Goal: Find specific page/section: Find specific page/section

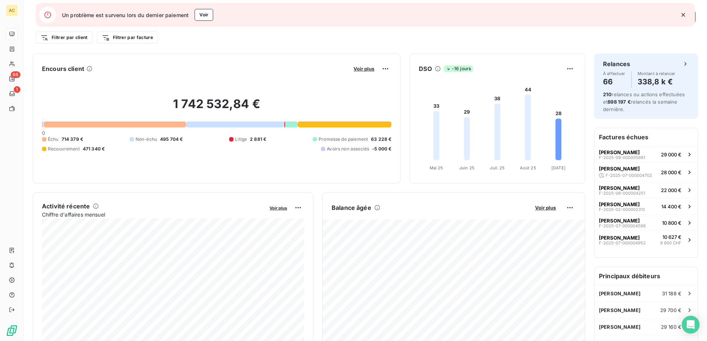
click at [682, 15] on icon "button" at bounding box center [682, 14] width 7 height 7
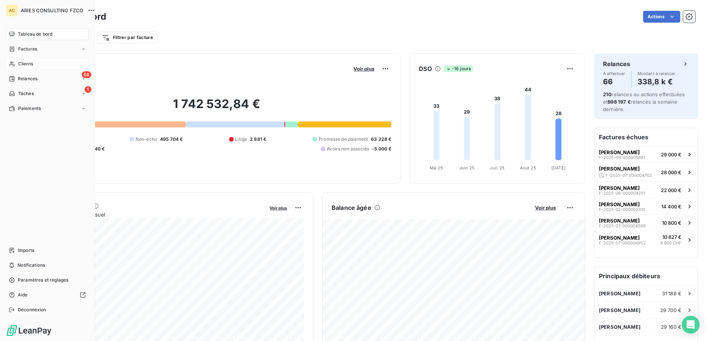
click at [16, 63] on div "Clients" at bounding box center [47, 64] width 83 height 12
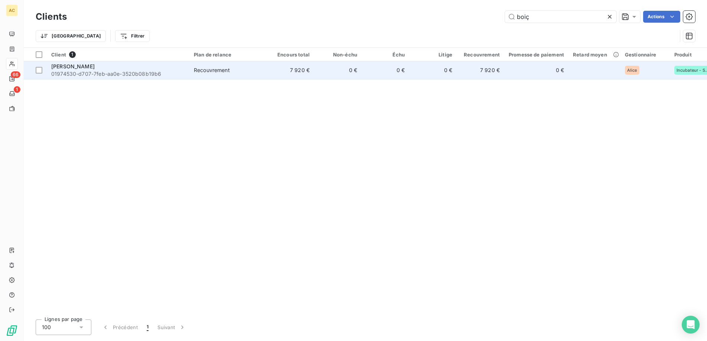
type input "boiç"
click at [141, 64] on div "Alexandre Coelho Boiça" at bounding box center [118, 66] width 134 height 7
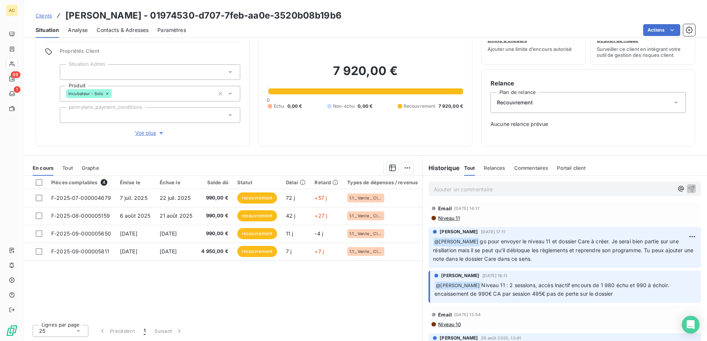
scroll to position [2, 0]
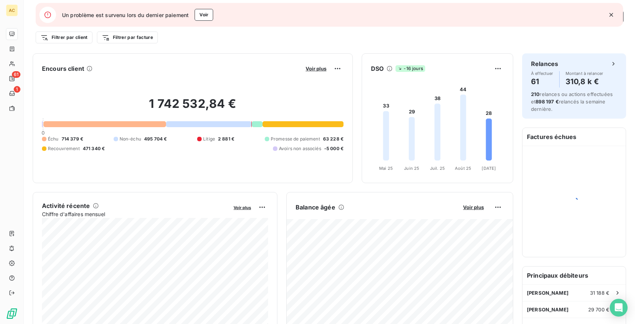
click at [612, 14] on icon "button" at bounding box center [610, 14] width 7 height 7
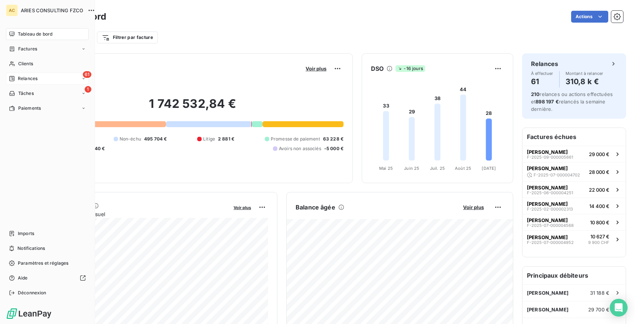
click at [29, 76] on span "Relances" at bounding box center [28, 78] width 20 height 7
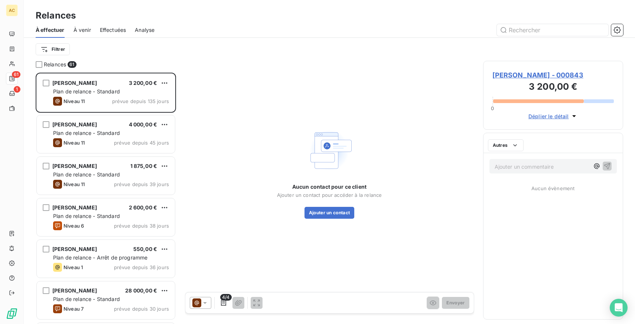
scroll to position [252, 140]
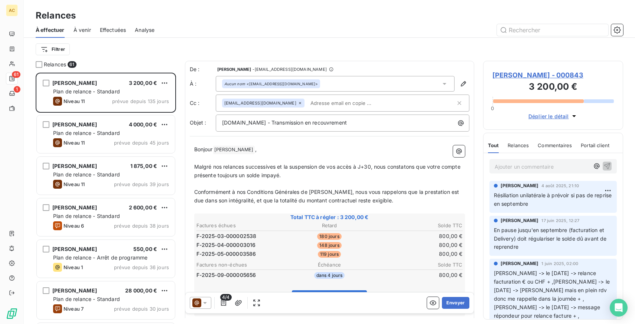
click at [115, 28] on span "Effectuées" at bounding box center [113, 29] width 26 height 7
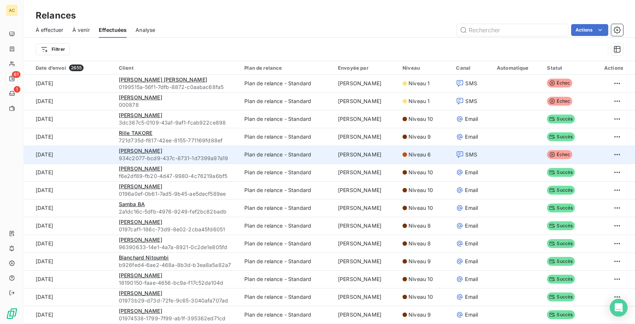
click at [485, 154] on div "SMS" at bounding box center [472, 154] width 32 height 7
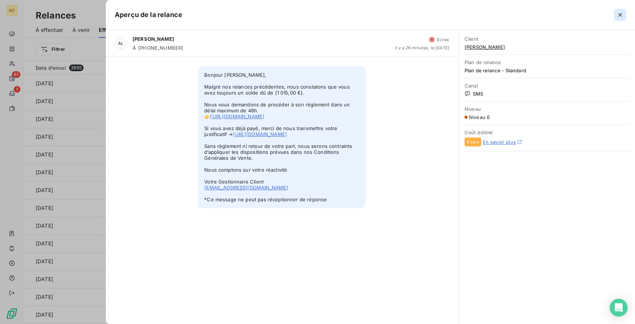
click at [623, 12] on button "button" at bounding box center [620, 15] width 12 height 12
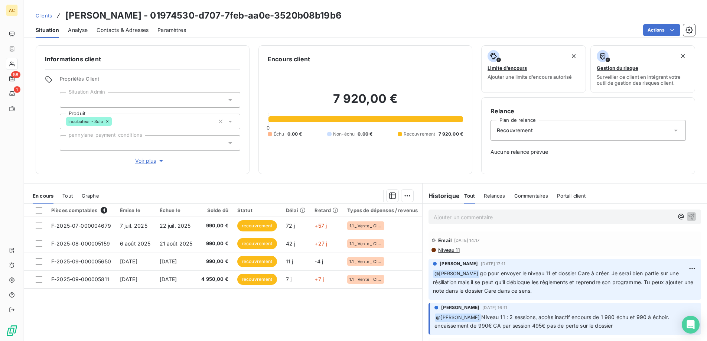
scroll to position [2, 0]
